Goal: Task Accomplishment & Management: Manage account settings

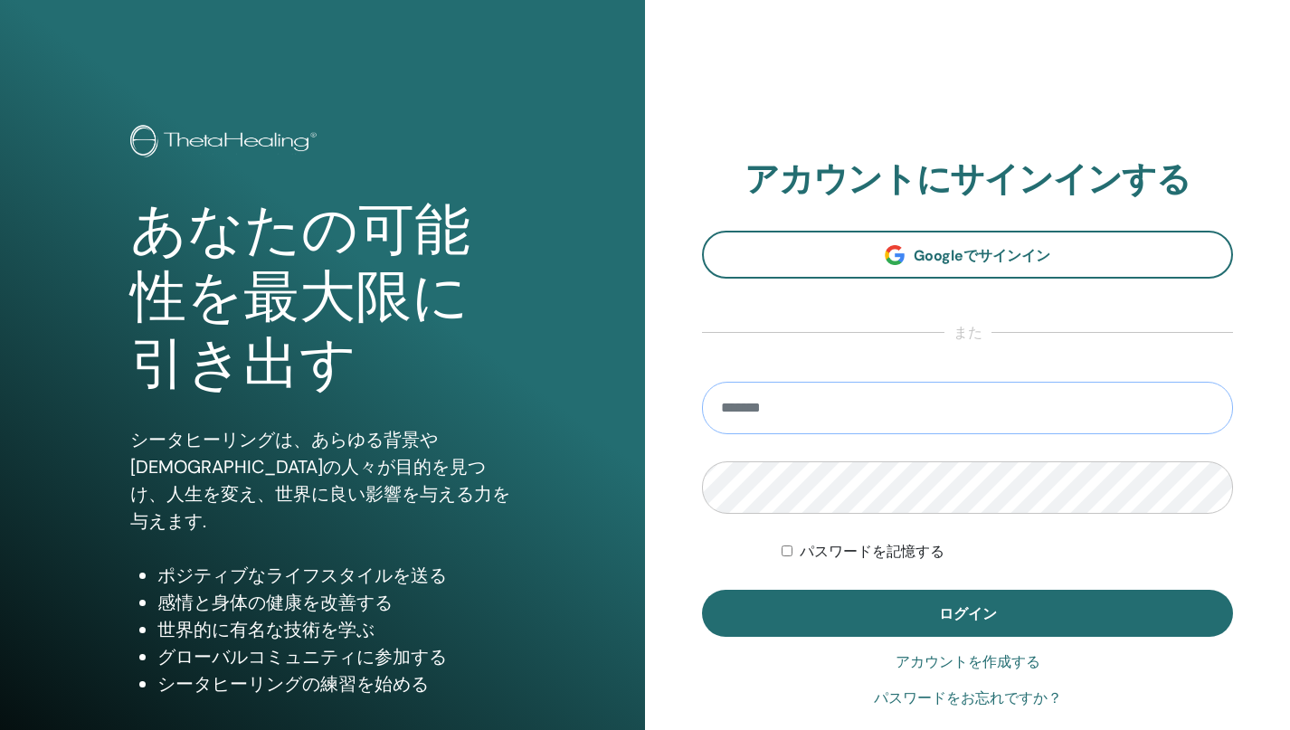
type input "**********"
click at [967, 613] on button "ログイン" at bounding box center [967, 613] width 531 height 47
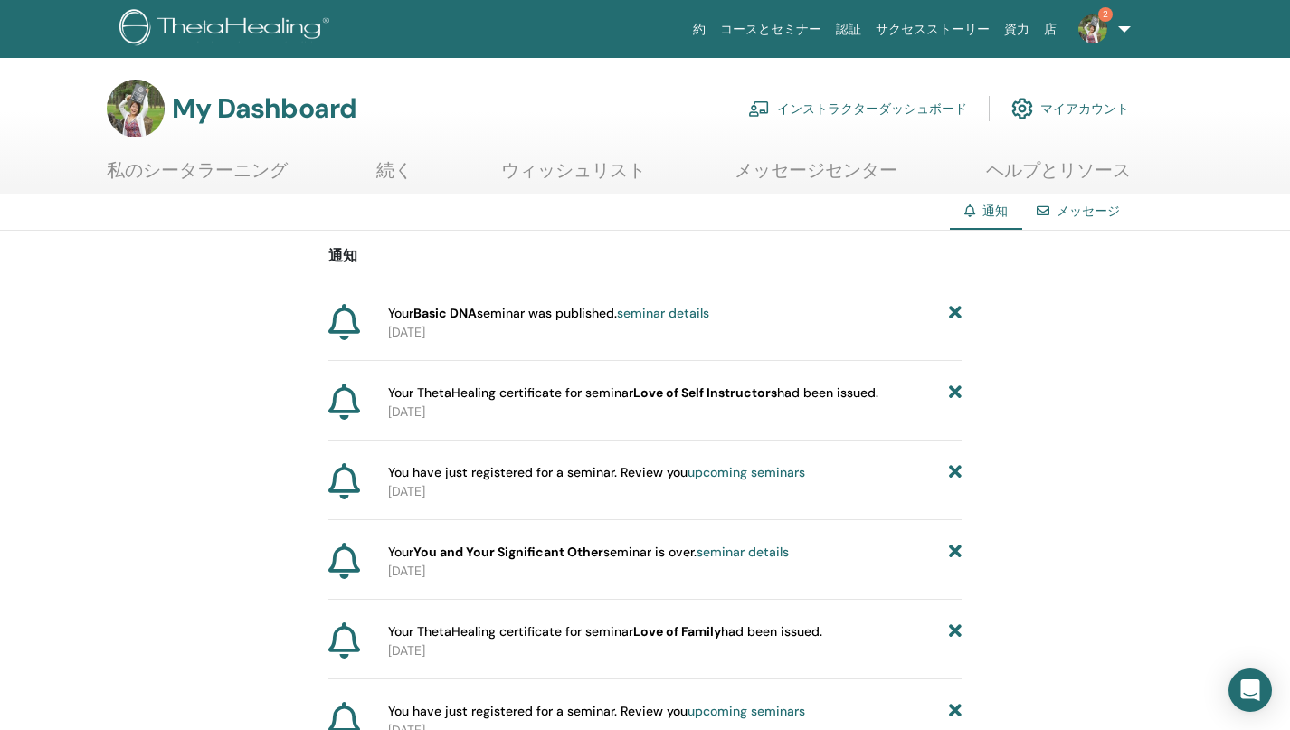
click at [562, 316] on span "Your Basic DNA seminar was published. seminar details" at bounding box center [548, 313] width 321 height 19
click at [1080, 112] on link "マイアカウント" at bounding box center [1070, 109] width 118 height 40
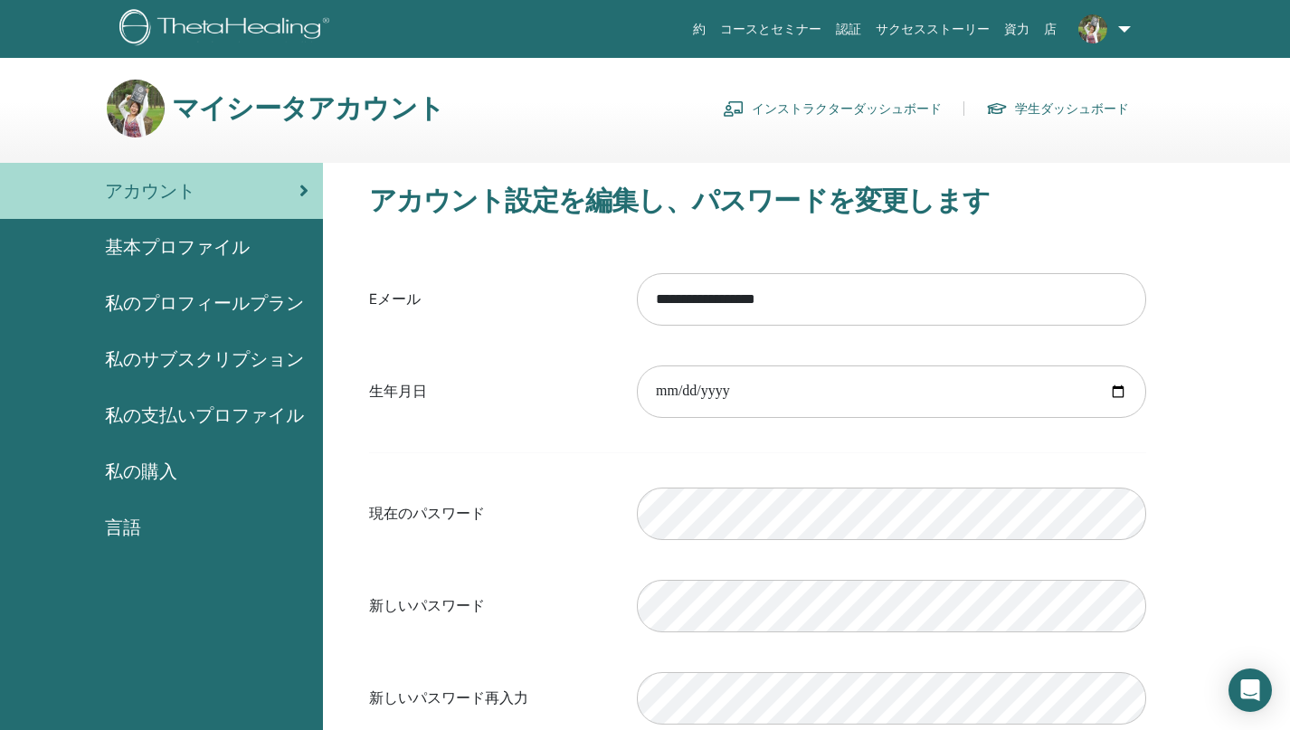
click at [819, 109] on link "インストラクターダッシュボード" at bounding box center [832, 108] width 219 height 29
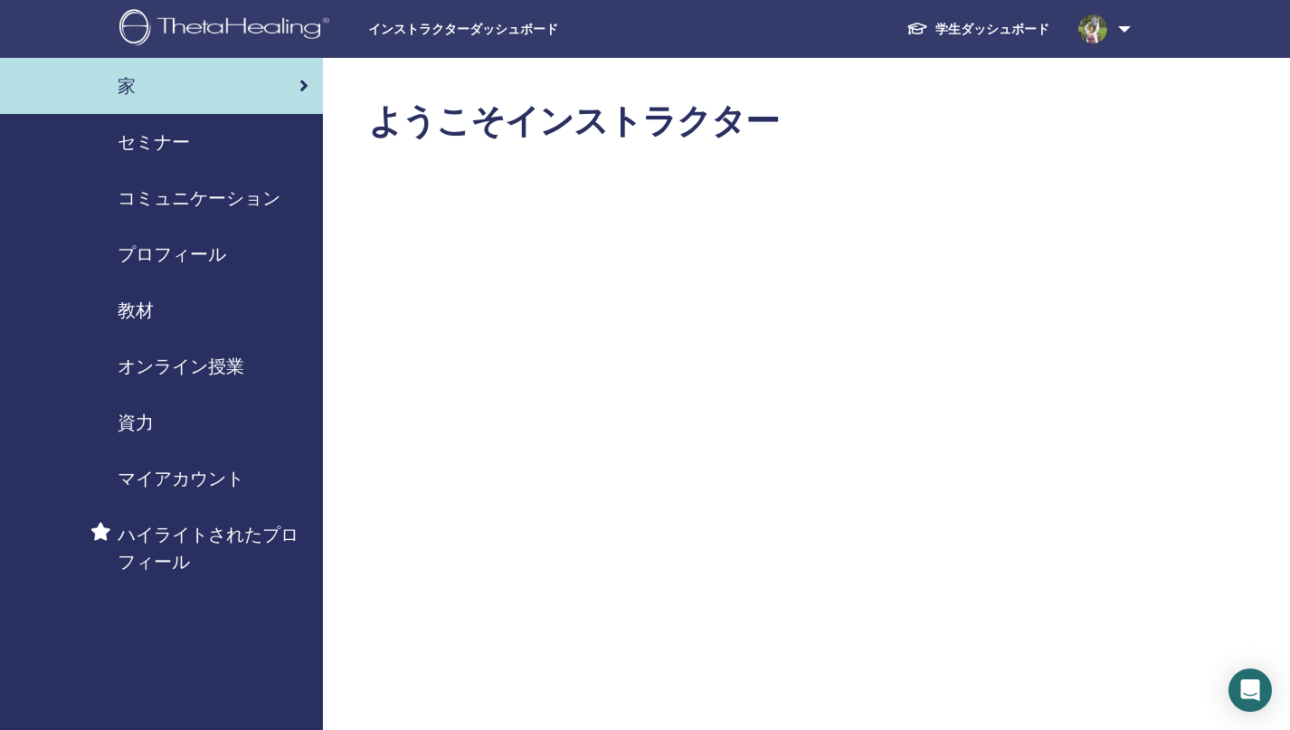
click at [202, 146] on div "セミナー" at bounding box center [161, 141] width 294 height 27
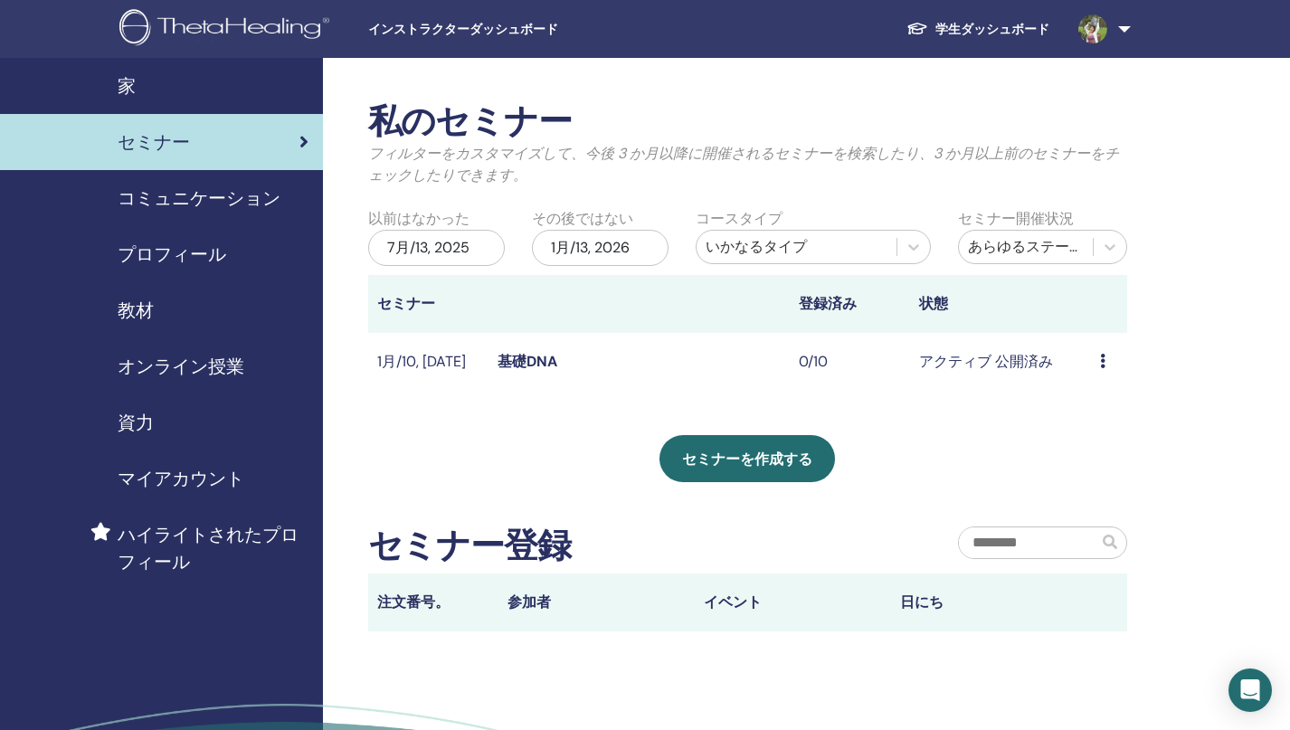
click at [539, 355] on link "基礎DNA" at bounding box center [527, 361] width 60 height 19
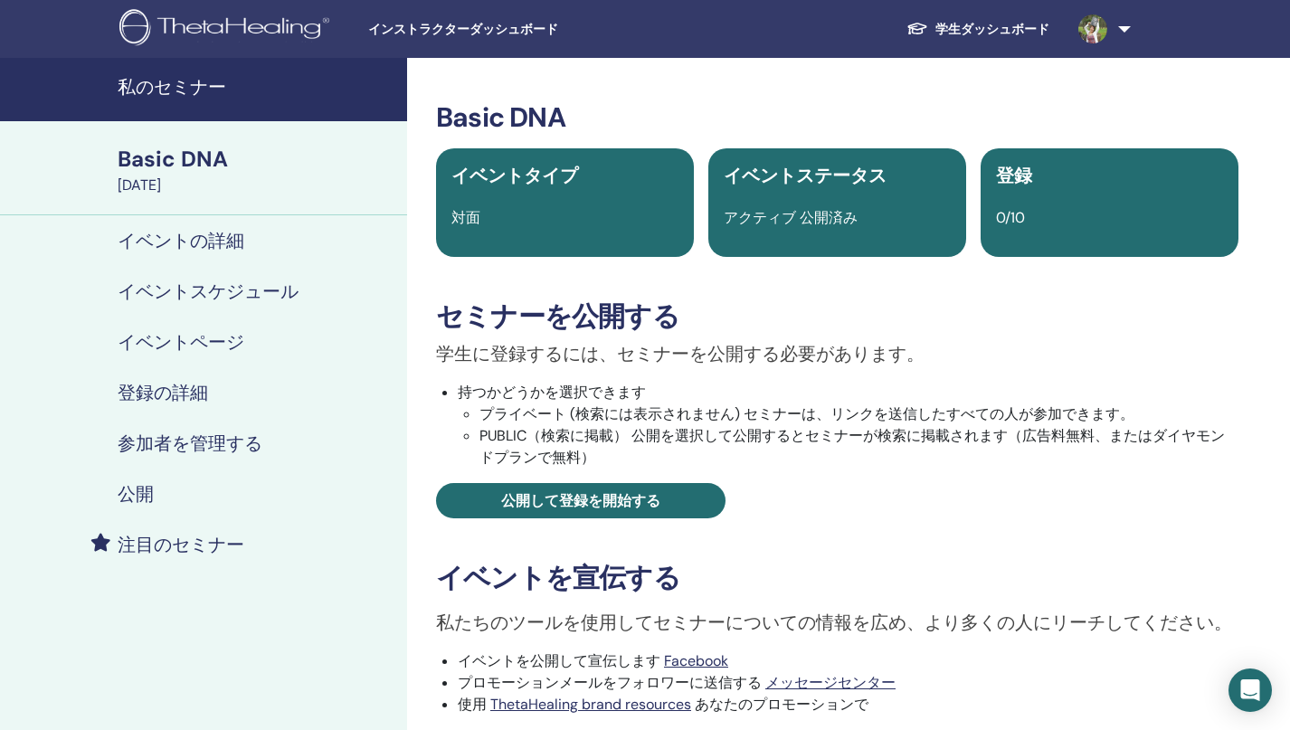
scroll to position [5, 0]
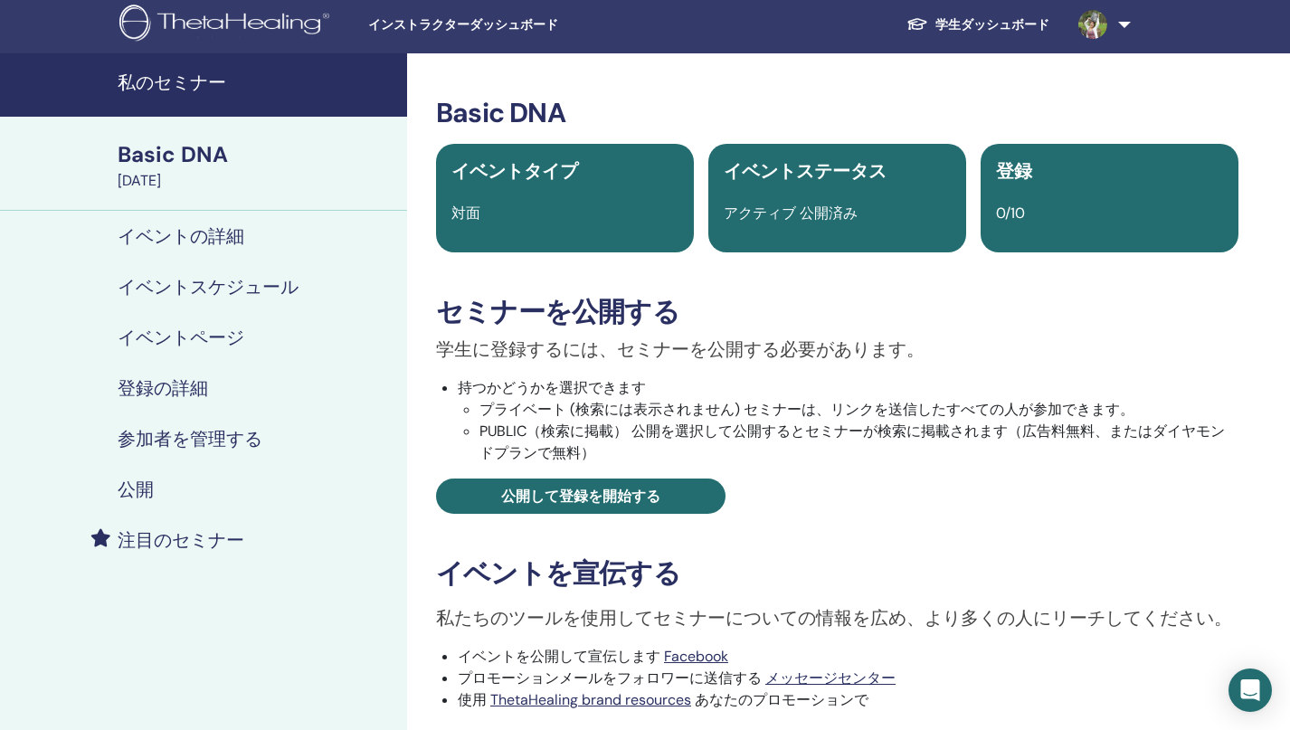
click at [181, 430] on h4 "参加者を管理する" at bounding box center [190, 439] width 145 height 22
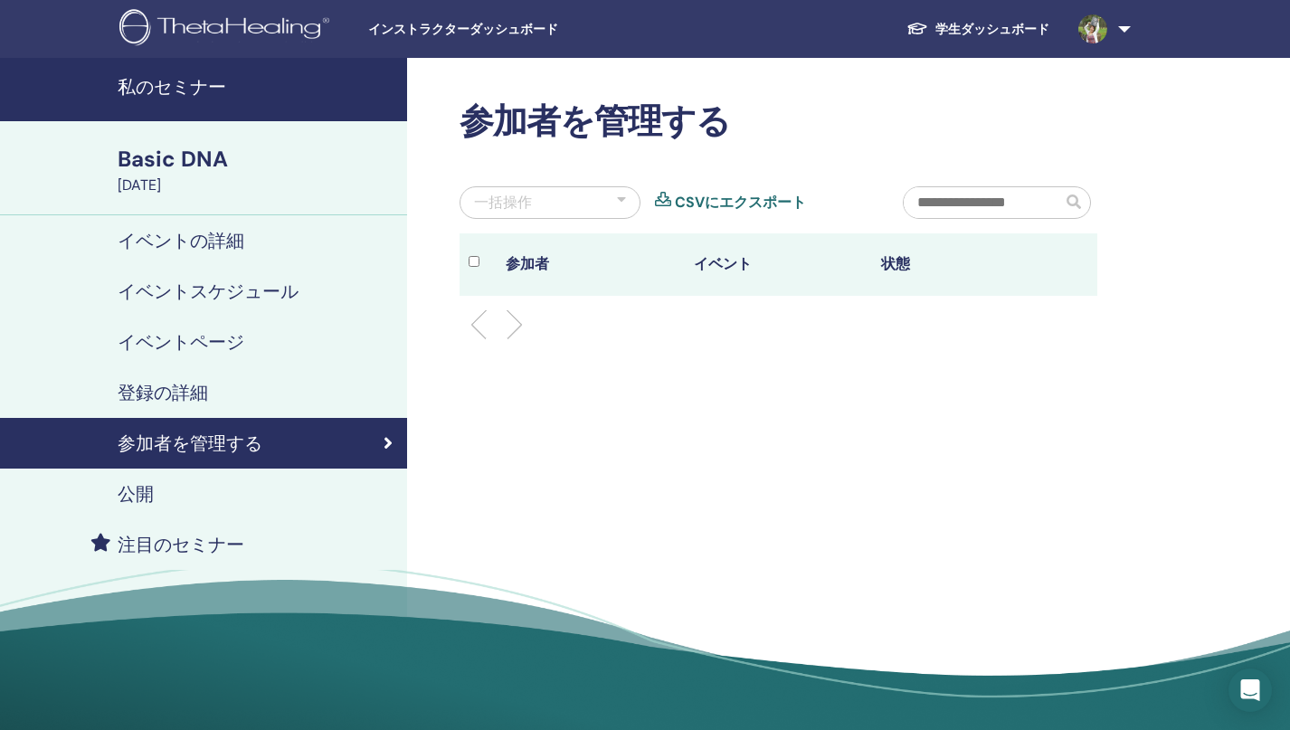
click at [1097, 24] on img at bounding box center [1092, 28] width 29 height 29
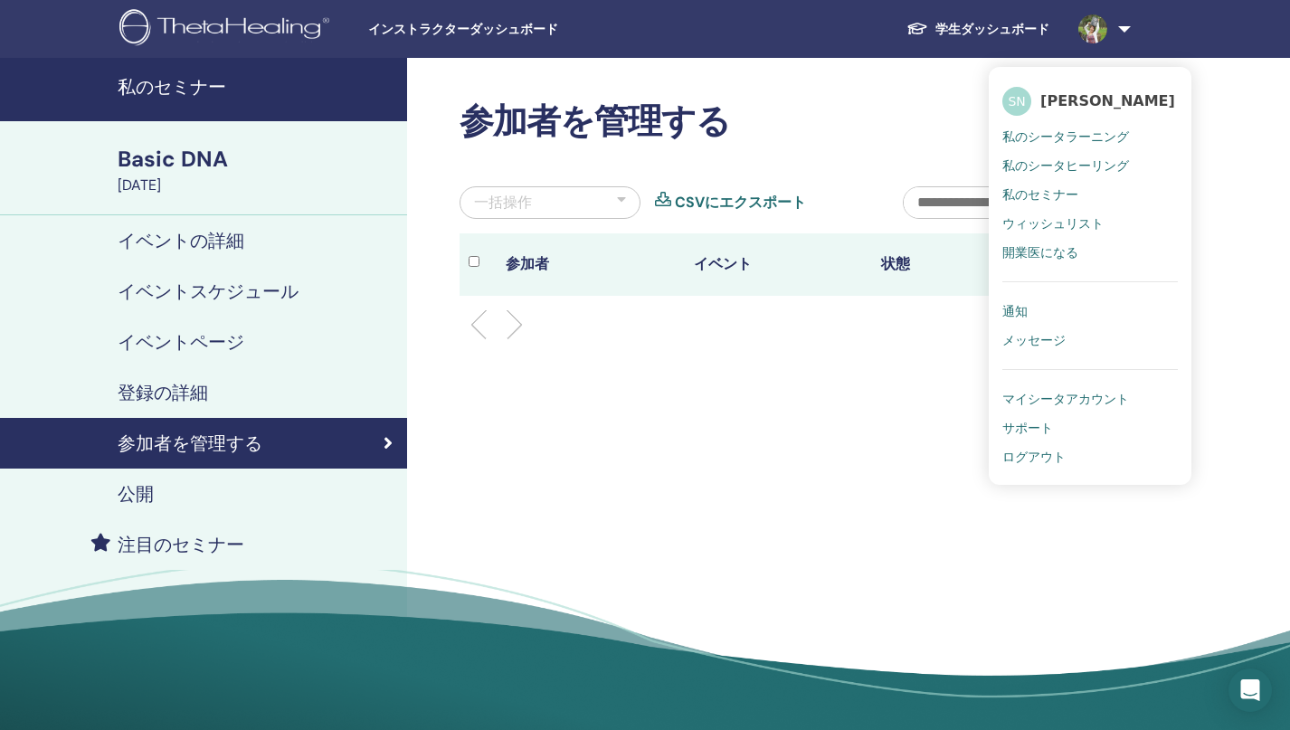
click at [737, 377] on div "参加者を管理する 一括操作 CSVにエクスポート 参加者 イベント 状態" at bounding box center [837, 400] width 860 height 685
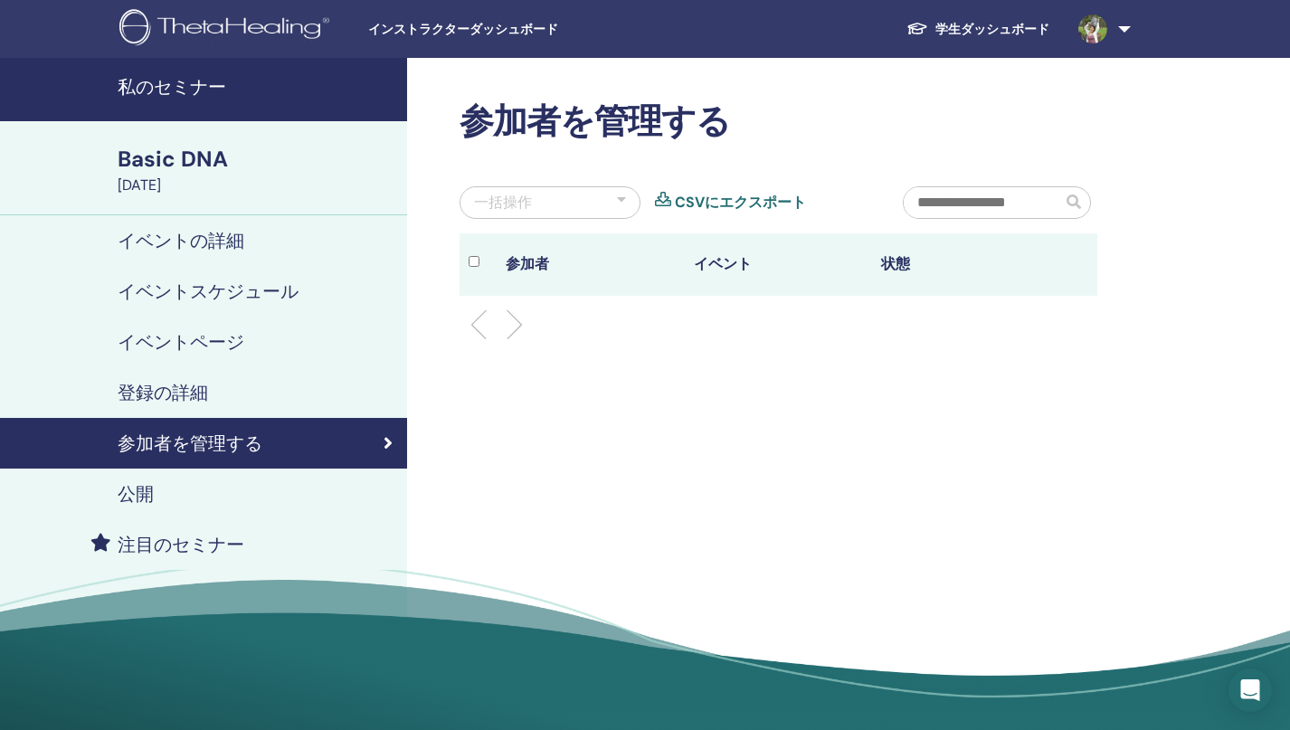
click at [194, 394] on h4 "登録の詳細" at bounding box center [163, 393] width 90 height 22
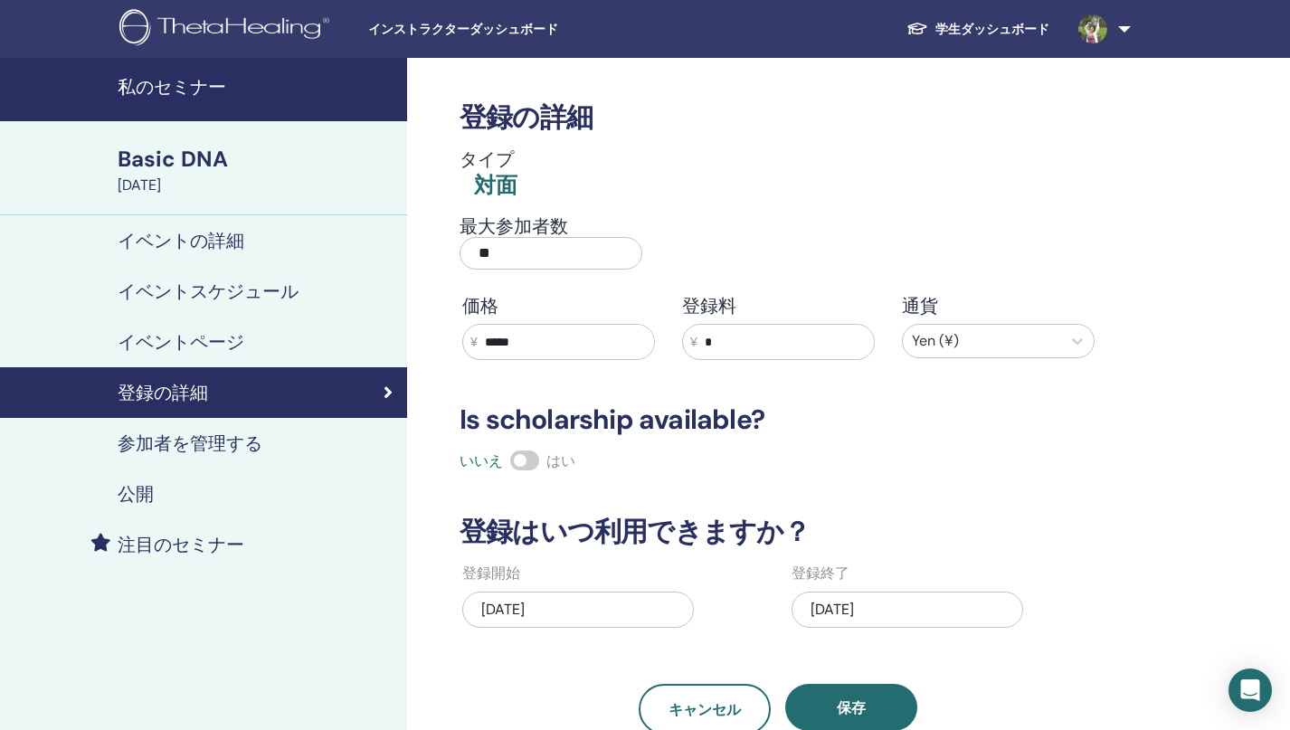
click at [200, 442] on h4 "参加者を管理する" at bounding box center [190, 443] width 145 height 22
